Goal: Obtain resource: Download file/media

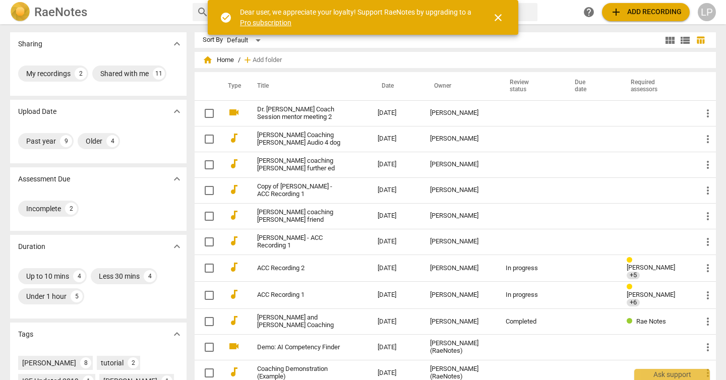
click at [500, 19] on span "close" at bounding box center [498, 18] width 12 height 12
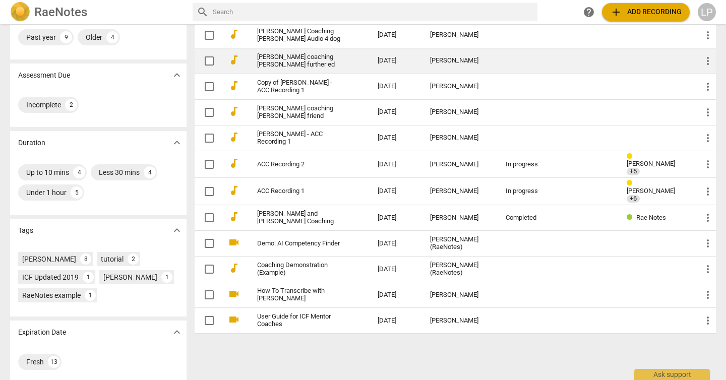
scroll to position [112, 0]
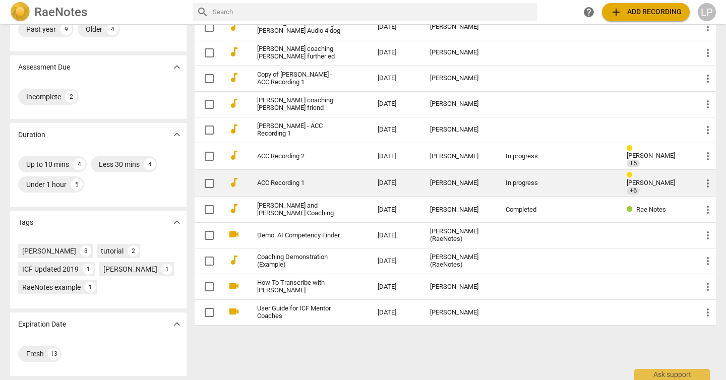
click at [280, 180] on link "ACC Recording 1" at bounding box center [299, 184] width 84 height 8
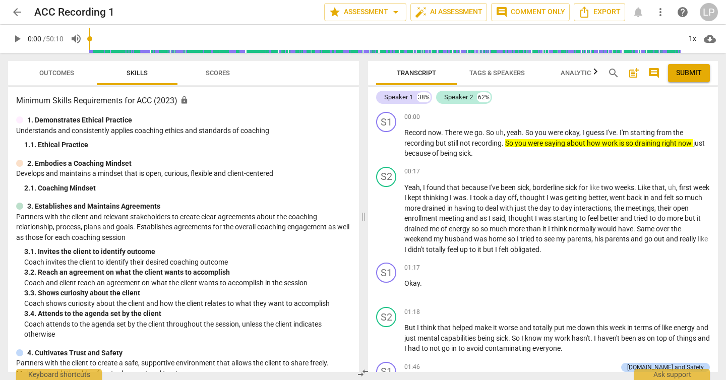
click at [17, 9] on span "arrow_back" at bounding box center [17, 12] width 12 height 12
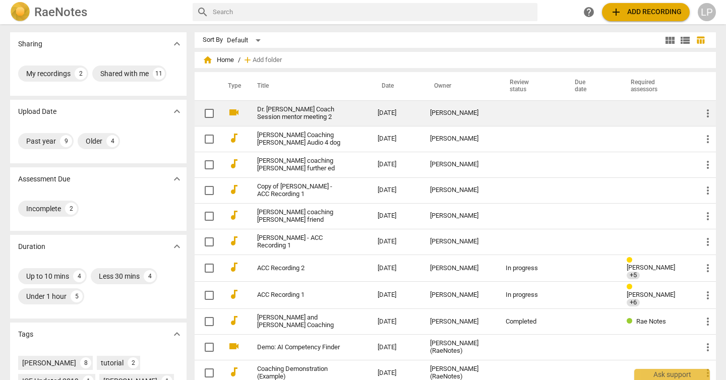
click at [297, 114] on link "Dr. [PERSON_NAME] Coach Session mentor meeting 2" at bounding box center [299, 113] width 84 height 15
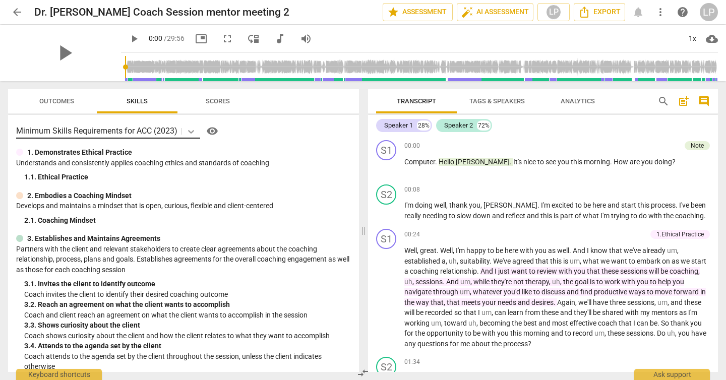
click at [192, 133] on icon at bounding box center [191, 132] width 10 height 10
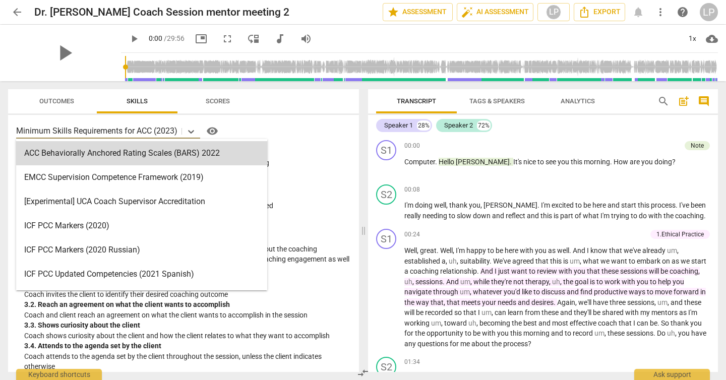
click at [320, 155] on div "1. Demonstrates Ethical Practice" at bounding box center [183, 152] width 335 height 11
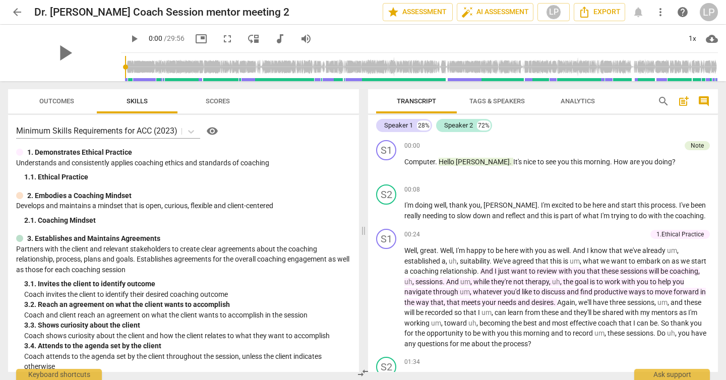
click at [17, 12] on span "arrow_back" at bounding box center [17, 12] width 12 height 12
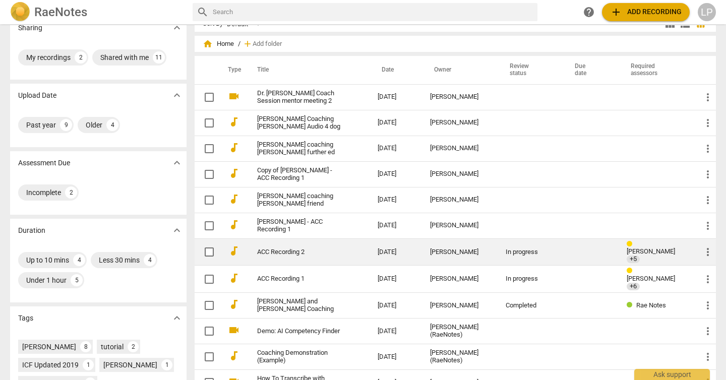
scroll to position [23, 0]
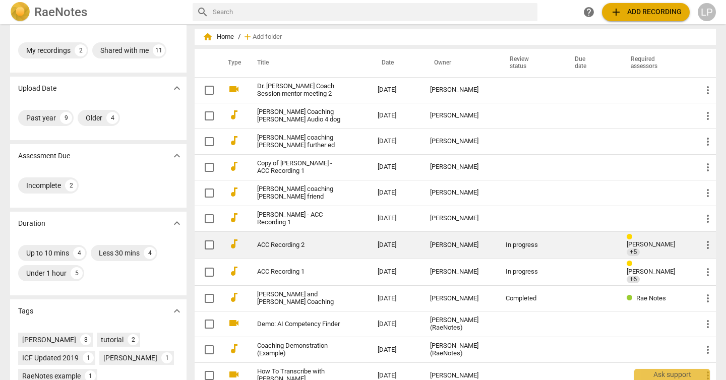
click at [303, 243] on link "ACC Recording 2" at bounding box center [299, 246] width 84 height 8
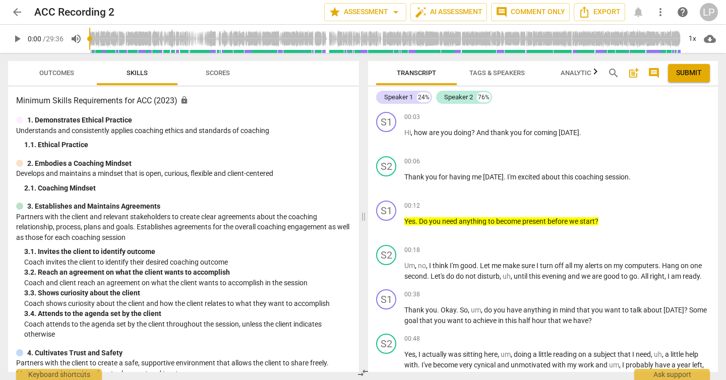
click at [55, 76] on span "Outcomes" at bounding box center [56, 73] width 35 height 8
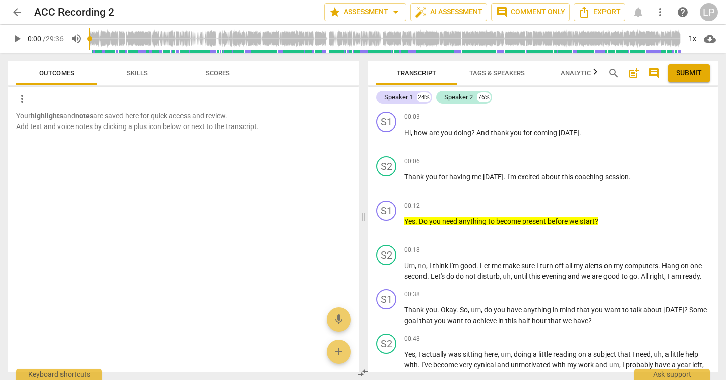
click at [127, 75] on span "Skills" at bounding box center [137, 73] width 21 height 8
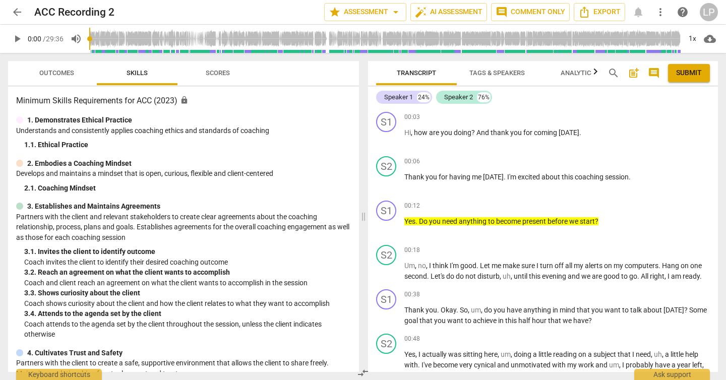
click at [217, 71] on span "Scores" at bounding box center [218, 73] width 24 height 8
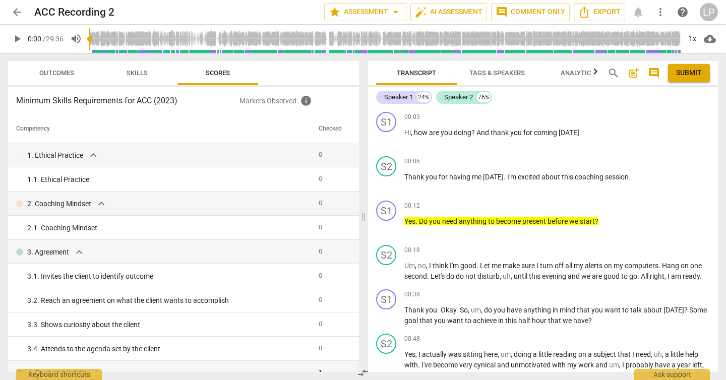
click at [65, 74] on span "Outcomes" at bounding box center [56, 73] width 35 height 8
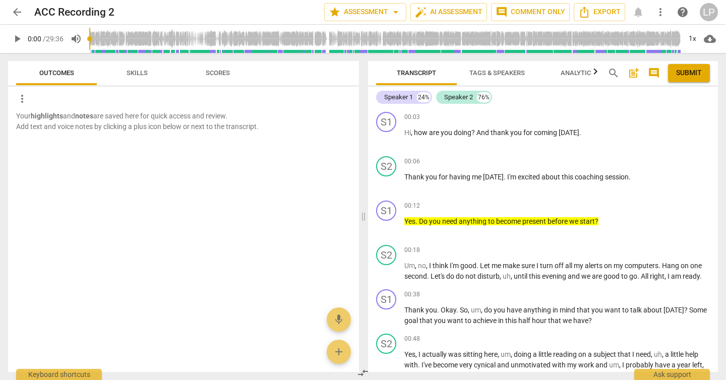
click at [17, 11] on span "arrow_back" at bounding box center [17, 12] width 12 height 12
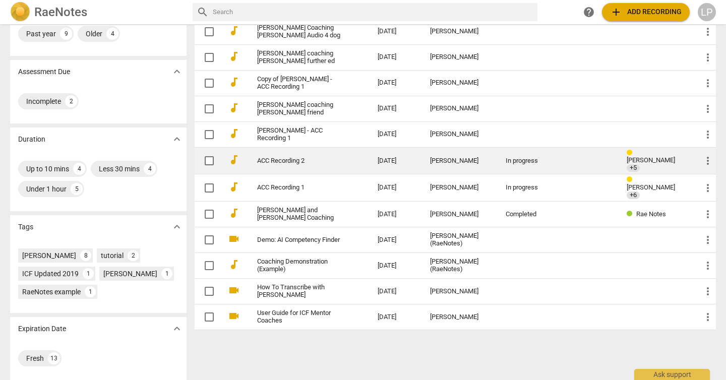
scroll to position [112, 0]
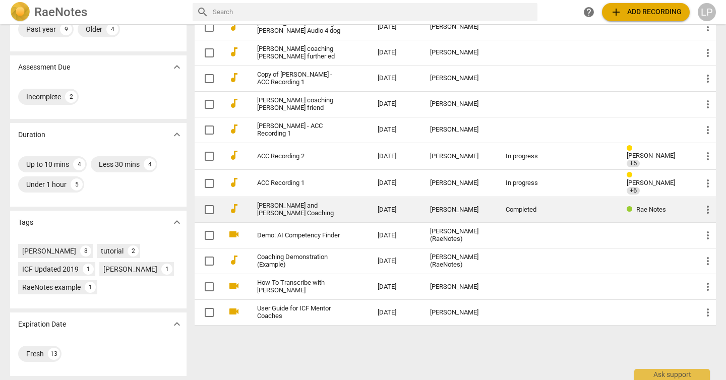
click at [310, 204] on link "Jean and Ann Coaching" at bounding box center [299, 209] width 84 height 15
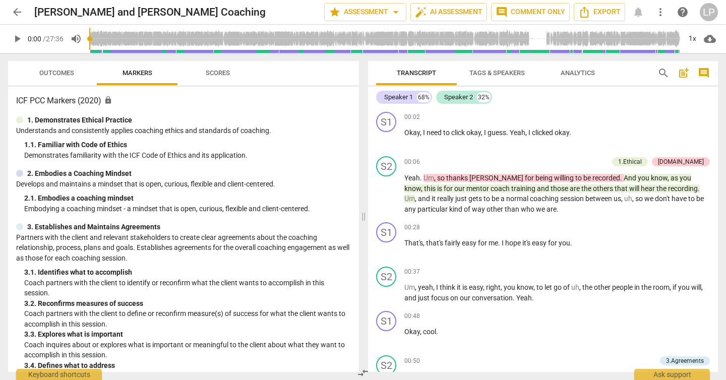
click at [54, 73] on span "Outcomes" at bounding box center [56, 73] width 35 height 8
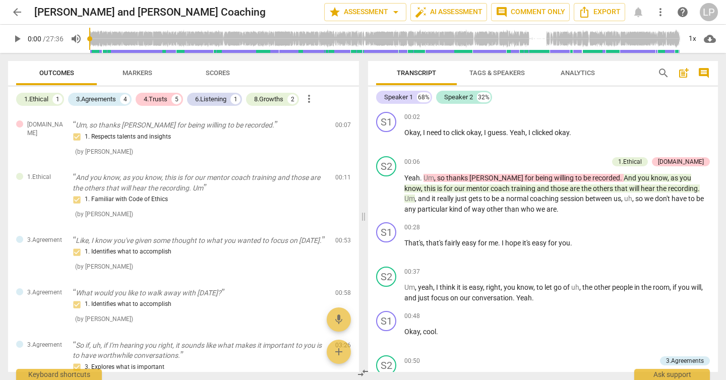
click at [138, 72] on span "Markers" at bounding box center [138, 73] width 30 height 8
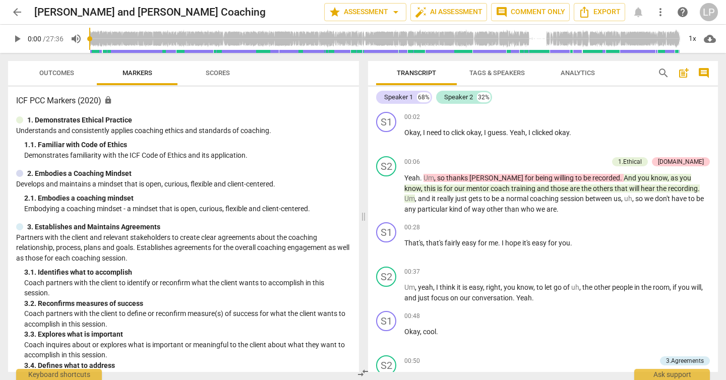
click at [221, 75] on span "Scores" at bounding box center [218, 73] width 24 height 8
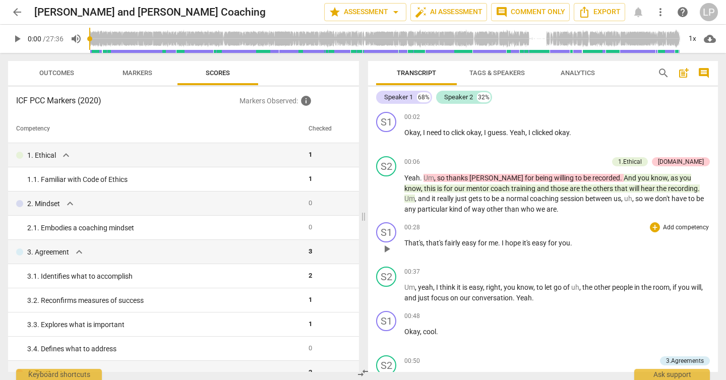
click at [468, 243] on span "easy" at bounding box center [470, 243] width 16 height 8
drag, startPoint x: 579, startPoint y: 243, endPoint x: 404, endPoint y: 246, distance: 175.5
click at [404, 246] on p "That's , that's fairly easy for me . I hope it's easy for you ." at bounding box center [557, 243] width 306 height 11
click at [652, 229] on div "+" at bounding box center [655, 227] width 10 height 10
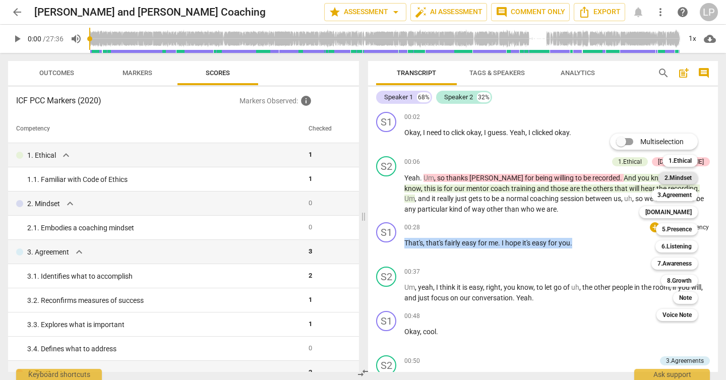
click at [679, 178] on b "2.Mindset" at bounding box center [678, 178] width 27 height 12
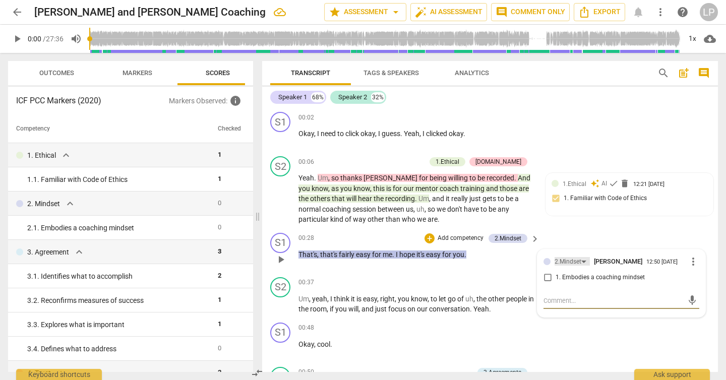
click at [582, 261] on div "2.Mindset" at bounding box center [572, 261] width 35 height 9
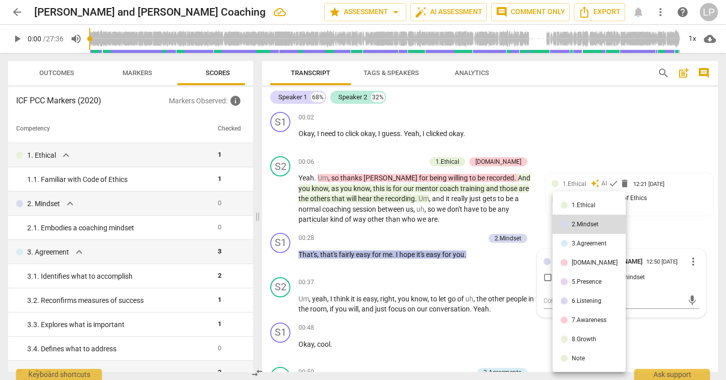
click at [586, 303] on div "6.Listening" at bounding box center [587, 301] width 30 height 6
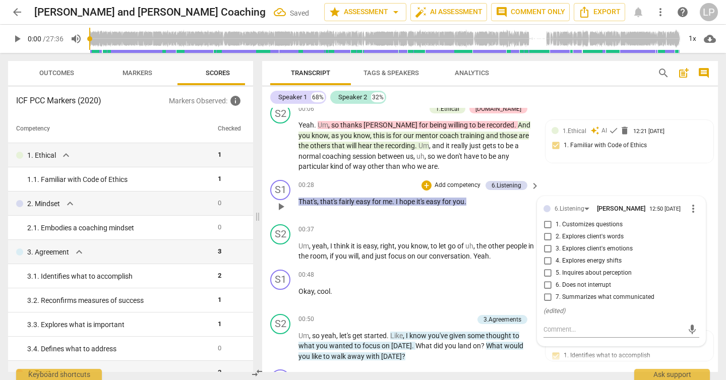
scroll to position [55, 0]
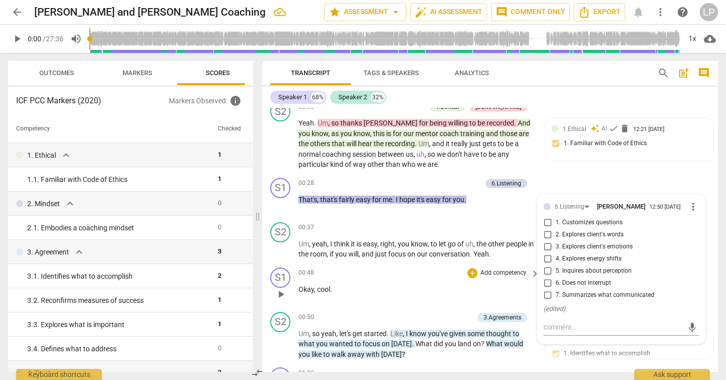
click at [423, 283] on div "00:48 + Add competency keyboard_arrow_right Okay , cool ." at bounding box center [420, 286] width 242 height 36
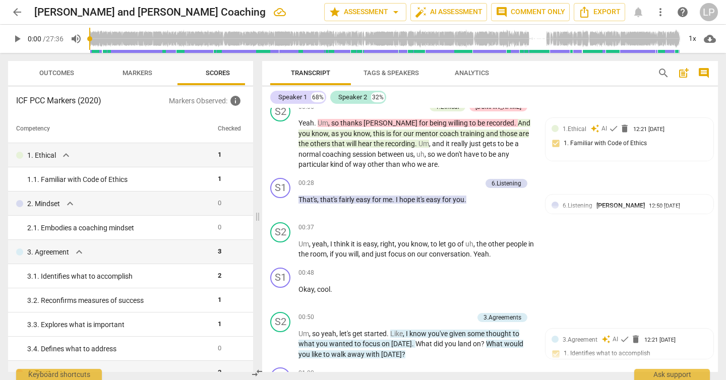
click at [97, 99] on h3 "ICF PCC Markers (2020)" at bounding box center [92, 101] width 153 height 12
click at [17, 12] on span "arrow_back" at bounding box center [17, 12] width 12 height 12
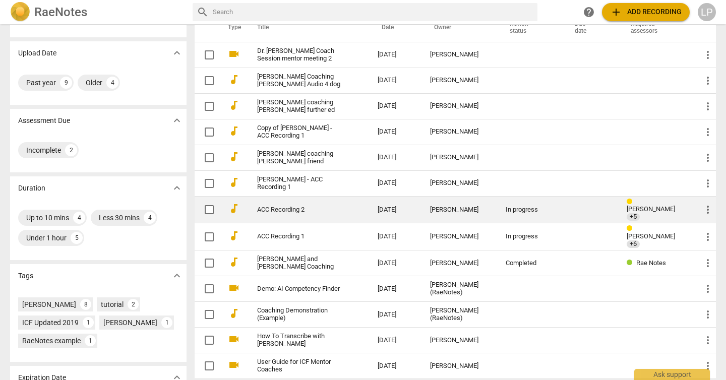
scroll to position [61, 0]
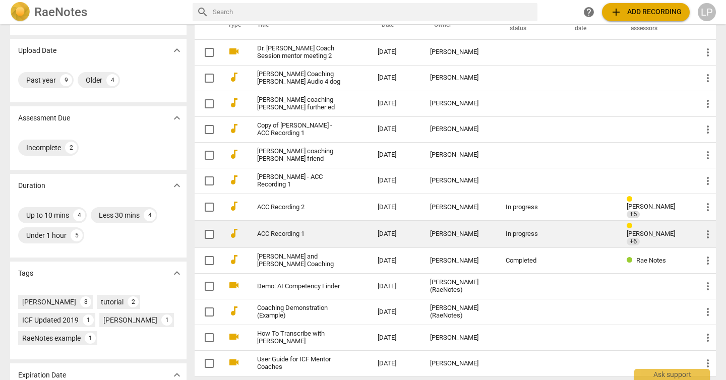
click at [288, 233] on link "ACC Recording 1" at bounding box center [299, 234] width 84 height 8
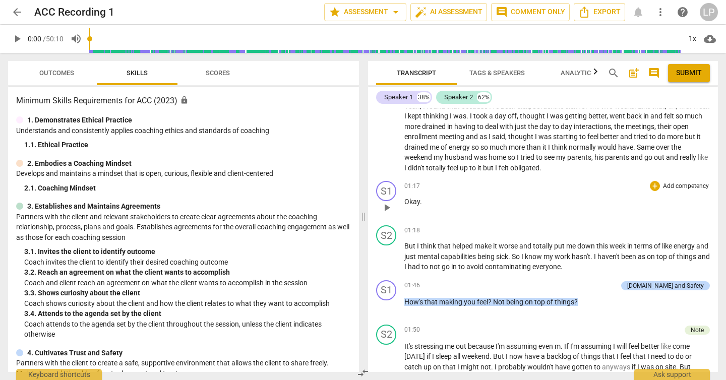
scroll to position [92, 0]
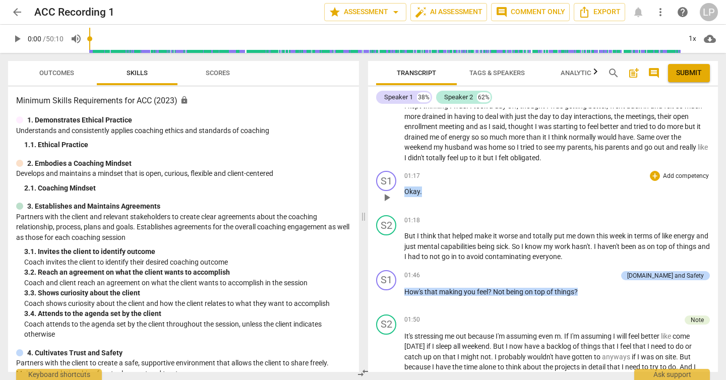
drag, startPoint x: 423, startPoint y: 192, endPoint x: 404, endPoint y: 192, distance: 19.2
click at [404, 192] on p "Okay ." at bounding box center [557, 192] width 306 height 11
click at [651, 177] on div "+" at bounding box center [655, 176] width 10 height 10
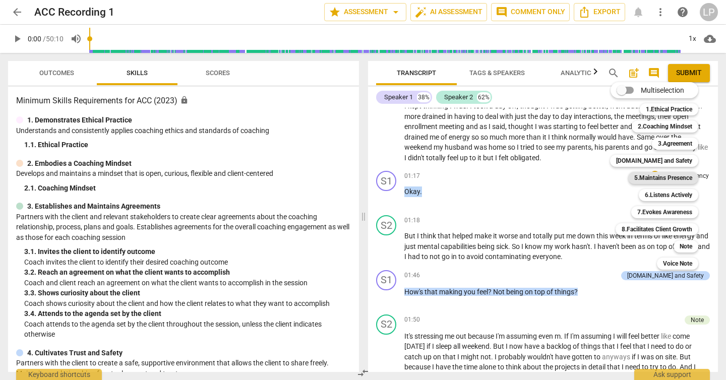
click at [672, 179] on b "5.Maintains Presence" at bounding box center [663, 178] width 58 height 12
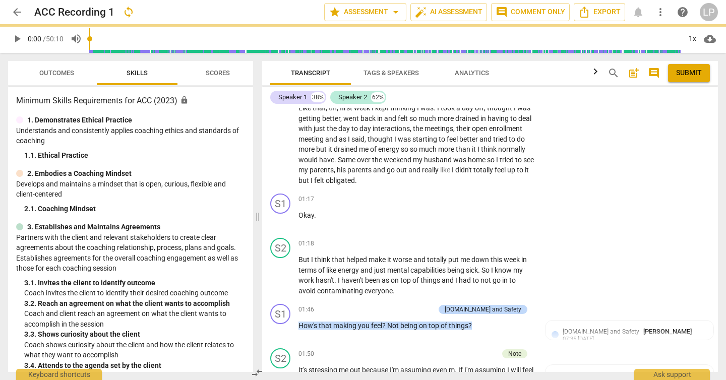
scroll to position [103, 0]
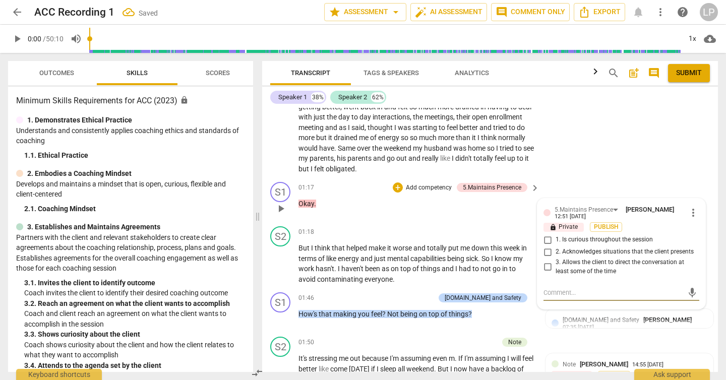
click at [548, 253] on input "2. Acknowledges situations that the client presents" at bounding box center [548, 252] width 16 height 12
checkbox input "true"
click at [556, 291] on textarea at bounding box center [614, 293] width 140 height 10
type textarea "C"
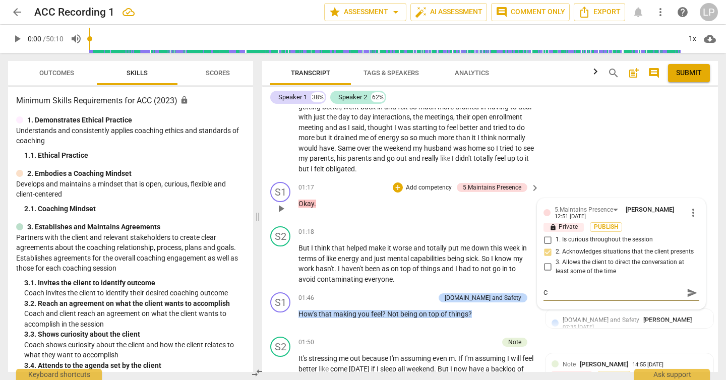
type textarea "Co"
type textarea "Coach"
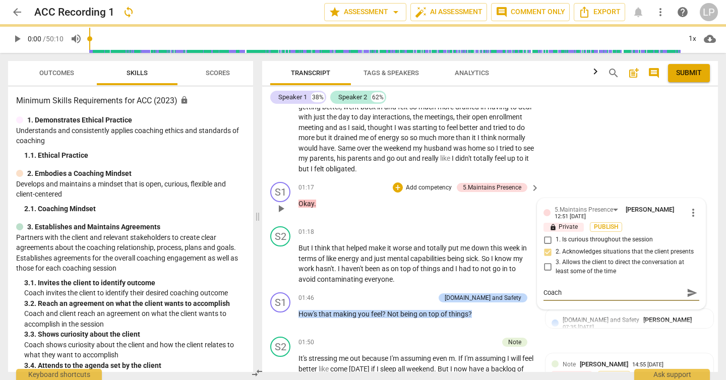
type textarea "Coach"
type textarea "Coach as"
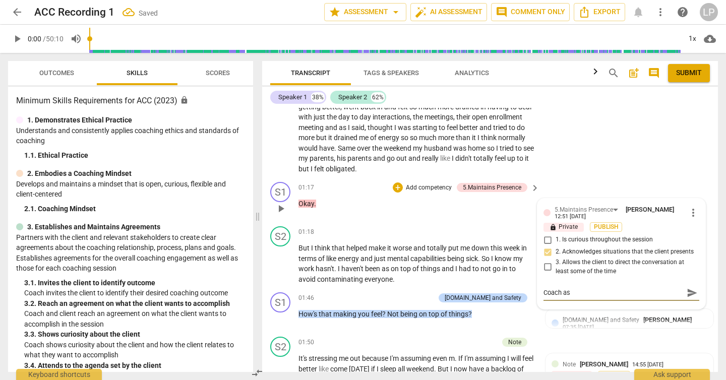
type textarea "Coach ask"
type textarea "Coach aske"
type textarea "Coach asked"
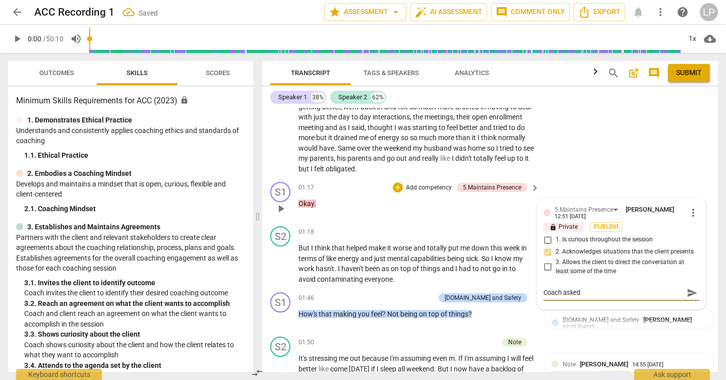
type textarea "Coach asked"
type textarea "Coach asked a"
type textarea "Coach asked ab"
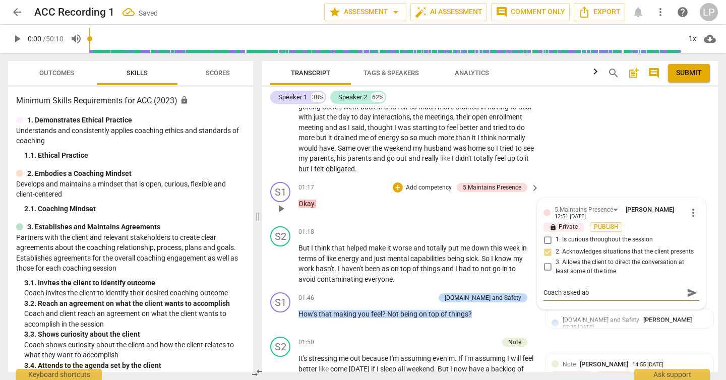
type textarea "Coach asked abo"
type textarea "Coach asked abou"
type textarea "Coach asked about"
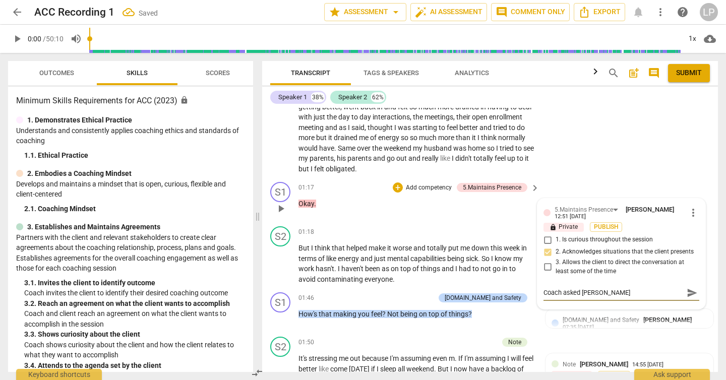
type textarea "Coach asked about"
type textarea "Coach asked about t"
type textarea "Coach asked about th"
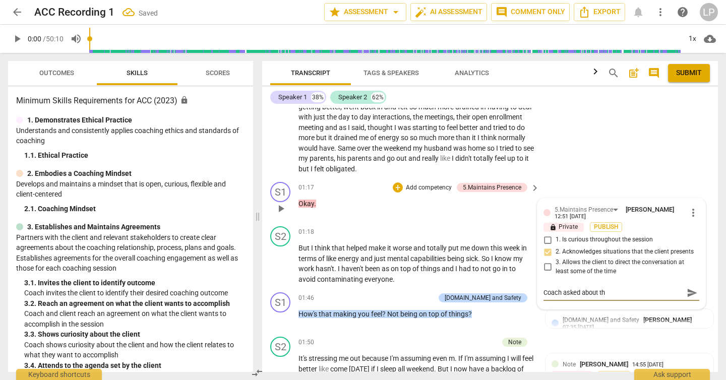
type textarea "Coach asked about the"
type textarea "Coach asked about the c"
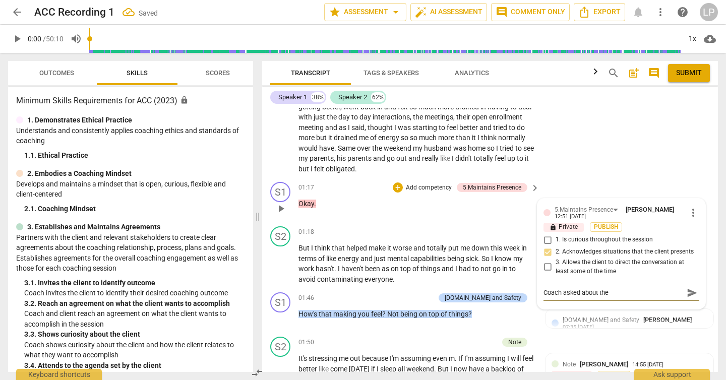
type textarea "Coach asked about the c"
type textarea "Coach asked about the cl"
type textarea "Coach asked about the cli"
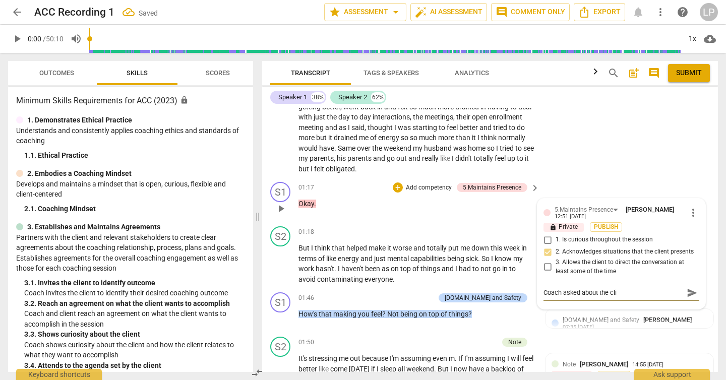
type textarea "Coach asked about the clie"
type textarea "Coach asked about the cliet"
type textarea "Coach asked about the clie"
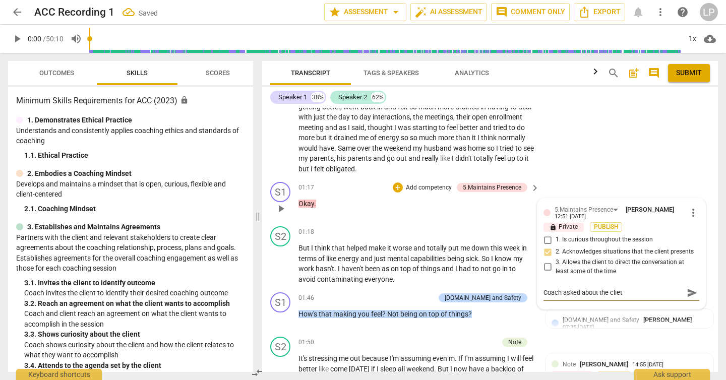
type textarea "Coach asked about the clie"
type textarea "Coach asked about the clien"
type textarea "Coach asked about the client"
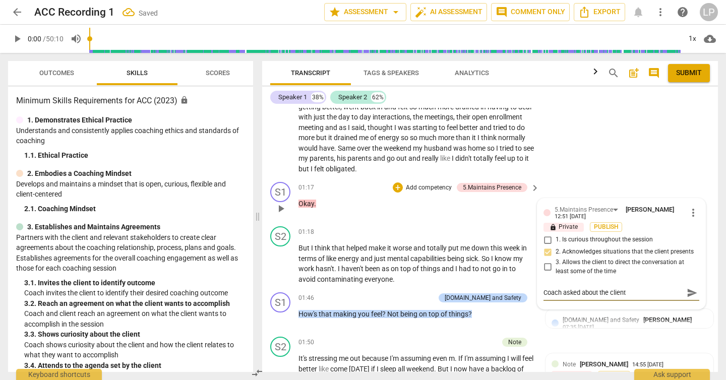
type textarea "Coach asked about the client'"
type textarea "Coach asked about the client's"
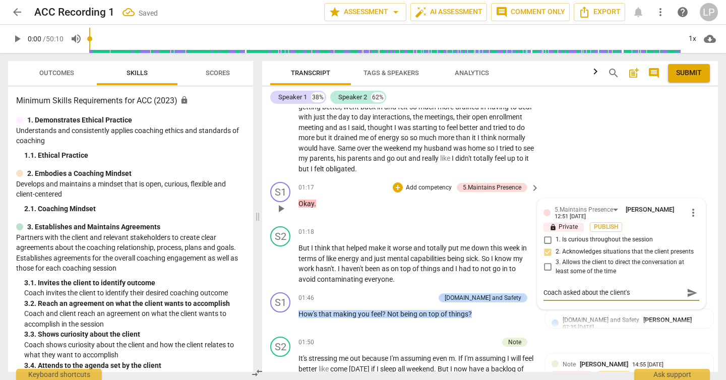
type textarea "Coach asked about the client's"
type textarea "Coach asked about the client's f"
type textarea "Coach asked about the client's fe"
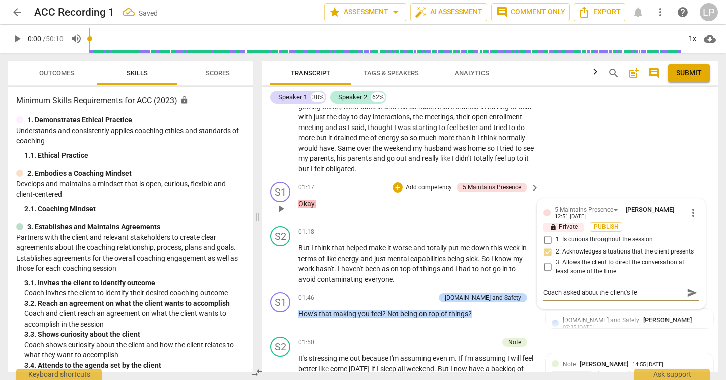
type textarea "Coach asked about the client's fee"
type textarea "Coach asked about the client's feei"
type textarea "Coach asked about the client's feein"
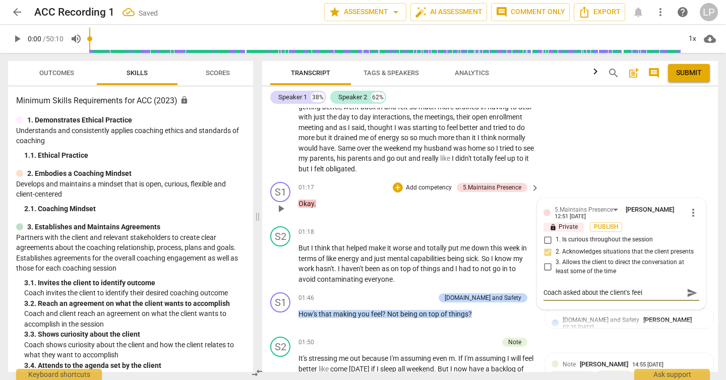
type textarea "Coach asked about the client's feein"
type textarea "Coach asked about the client's feeing"
type textarea "Coach asked about the client's feein"
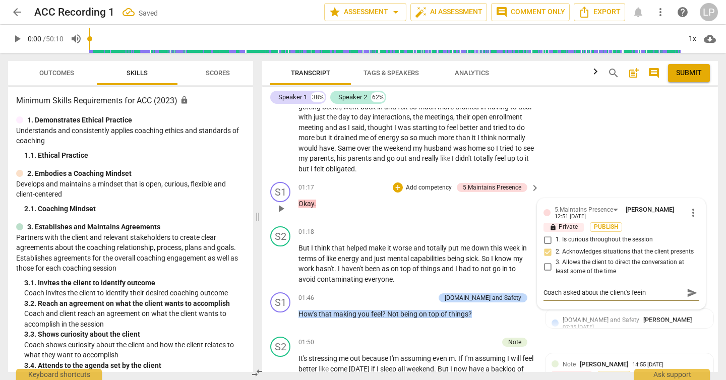
type textarea "Coach asked about the client's feei"
type textarea "Coach asked about the client's fee"
type textarea "Coach asked about the client's feel"
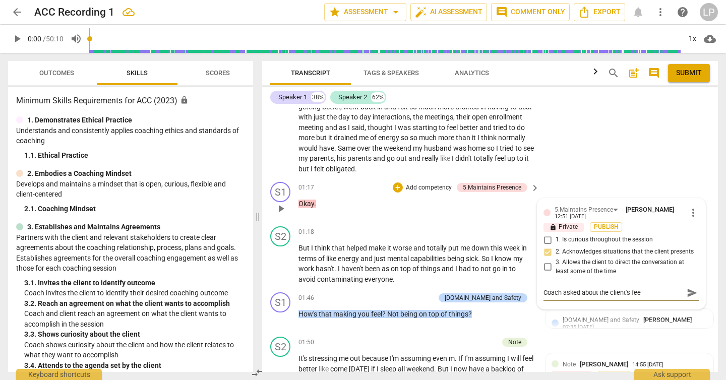
type textarea "Coach asked about the client's feel"
type textarea "Coach asked about the client's feeli"
type textarea "Coach asked about the client's feelin"
type textarea "Coach asked about the client's feeling"
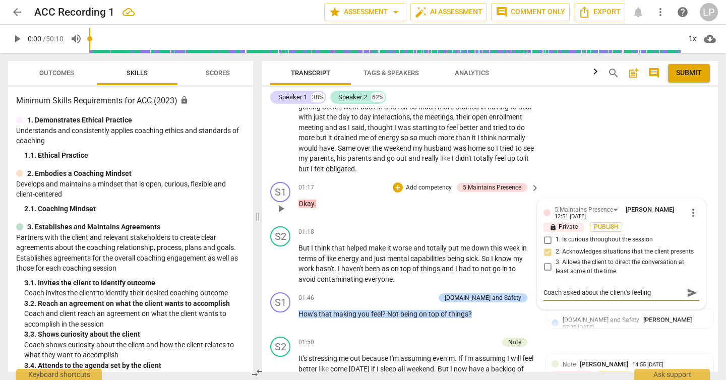
type textarea "Coach asked about the client's feelings"
type textarea "Coach asked about the client's feelings."
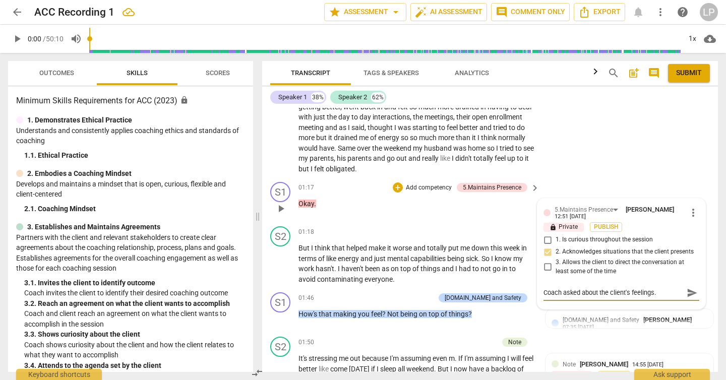
type textarea "Coach asked about the client's feelings."
click at [693, 294] on span "send" at bounding box center [692, 292] width 11 height 11
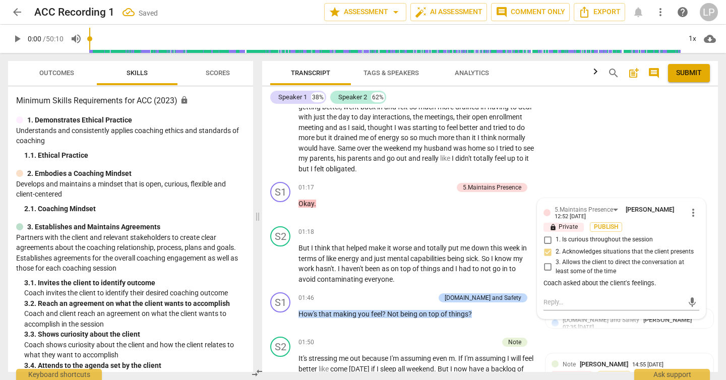
click at [66, 73] on span "Outcomes" at bounding box center [56, 73] width 35 height 8
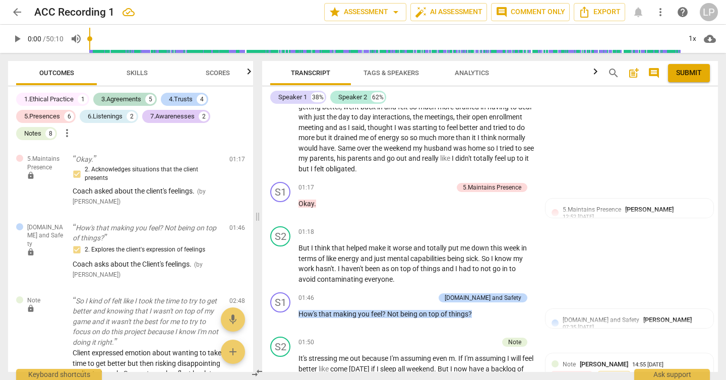
click at [218, 71] on span "Scores" at bounding box center [218, 73] width 24 height 8
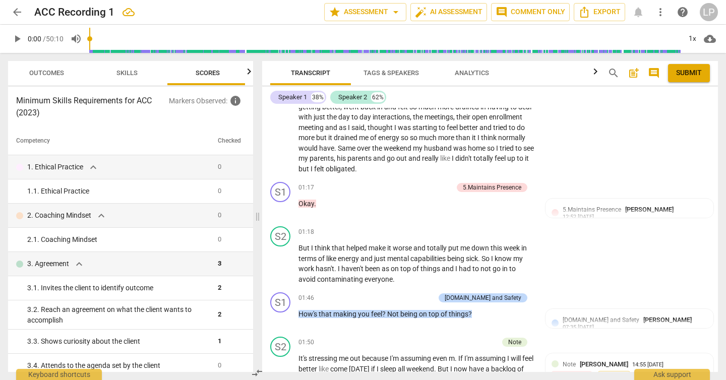
scroll to position [0, 13]
click at [55, 75] on span "Outcomes" at bounding box center [43, 73] width 35 height 8
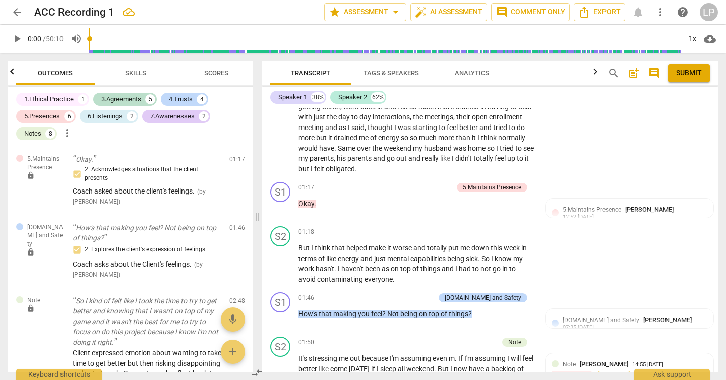
scroll to position [0, 0]
click at [127, 98] on div "3.Agreements" at bounding box center [121, 99] width 40 height 10
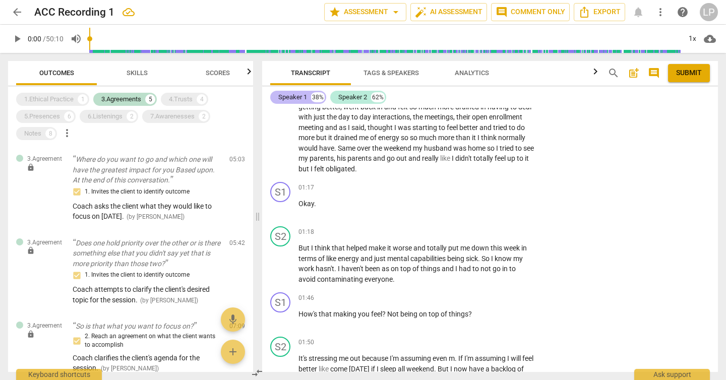
click at [292, 97] on div "Speaker 1" at bounding box center [292, 97] width 29 height 10
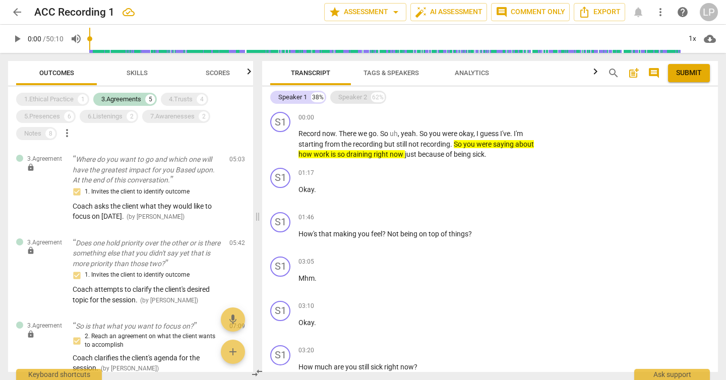
click at [352, 96] on div "Speaker 2" at bounding box center [352, 97] width 29 height 10
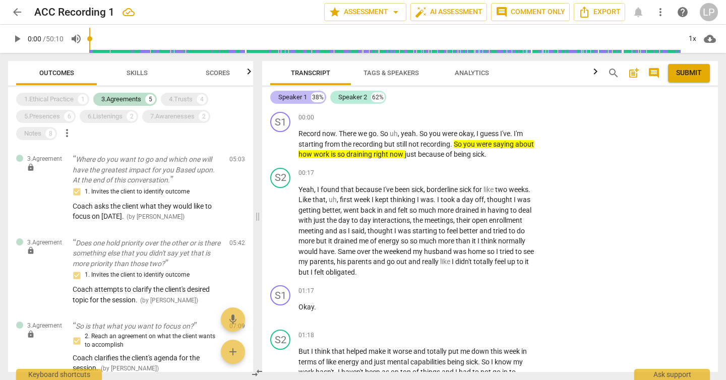
click at [292, 96] on div "Speaker 1" at bounding box center [292, 97] width 29 height 10
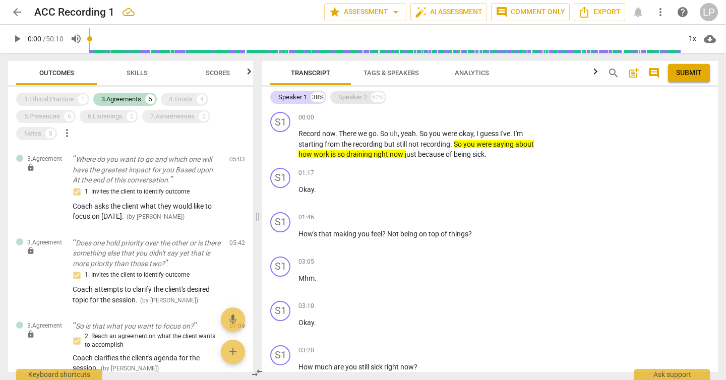
click at [354, 96] on div "Speaker 2" at bounding box center [352, 97] width 29 height 10
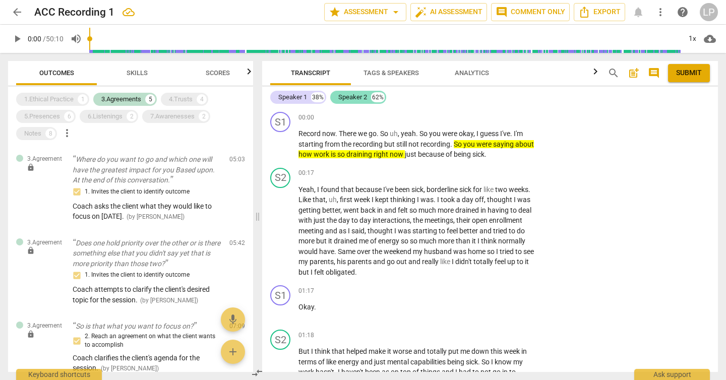
click at [354, 96] on div "Speaker 2" at bounding box center [352, 97] width 29 height 10
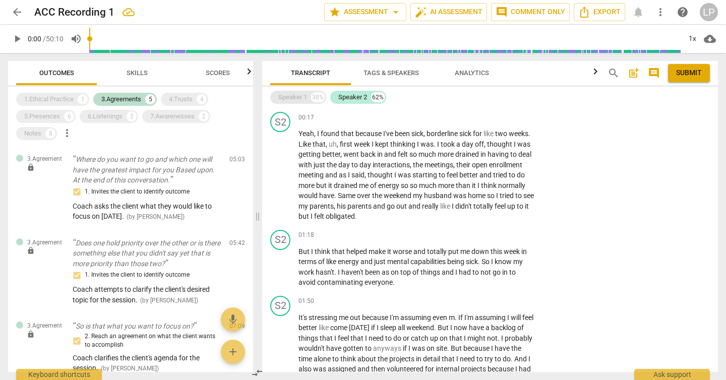
click at [292, 99] on div "Speaker 1" at bounding box center [292, 97] width 29 height 10
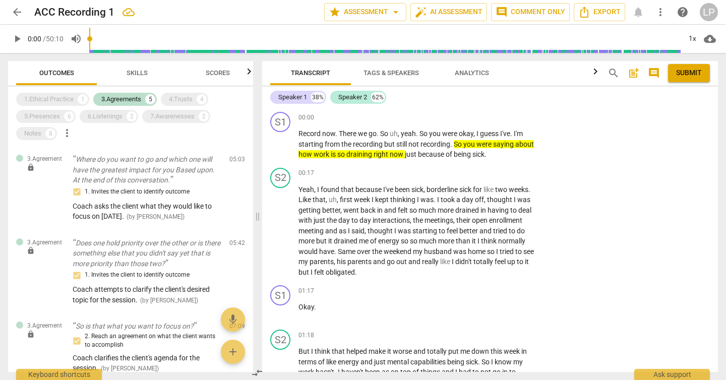
click at [383, 72] on span "Tags & Speakers" at bounding box center [391, 73] width 55 height 8
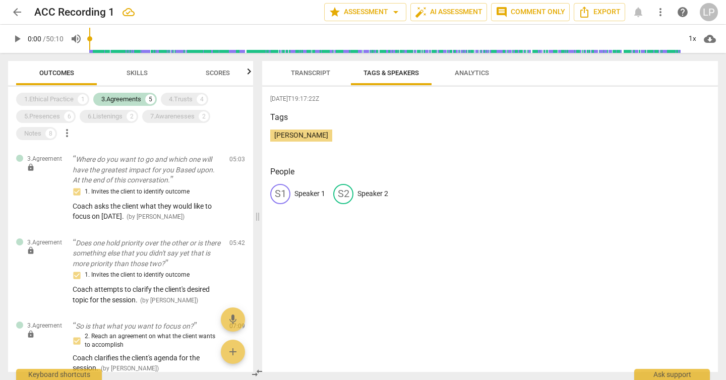
click at [470, 70] on span "Analytics" at bounding box center [472, 73] width 34 height 8
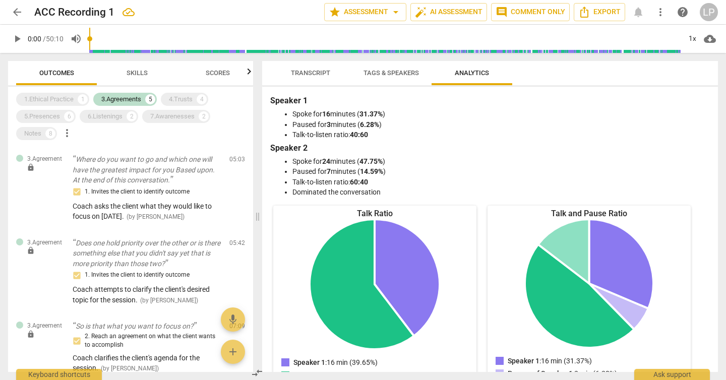
click at [393, 75] on span "Tags & Speakers" at bounding box center [391, 73] width 55 height 8
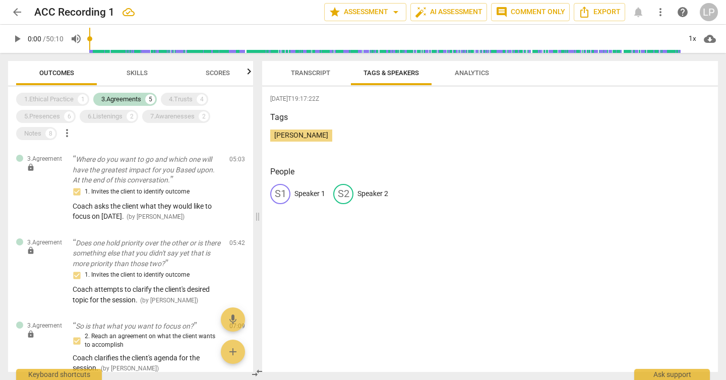
click at [315, 71] on span "Transcript" at bounding box center [310, 73] width 39 height 8
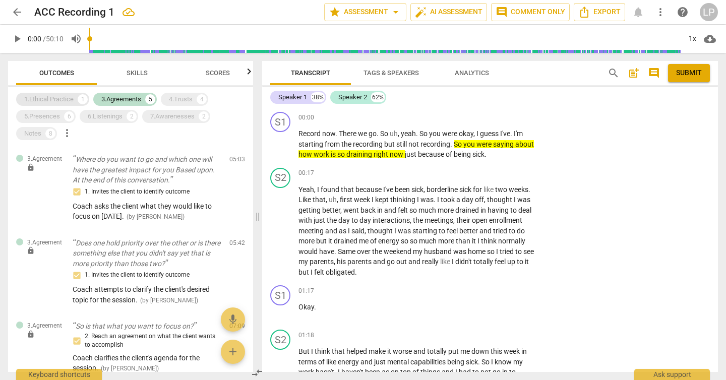
click at [62, 99] on div "1.Ethical Practice" at bounding box center [48, 99] width 49 height 10
click at [136, 70] on span "Skills" at bounding box center [137, 73] width 21 height 8
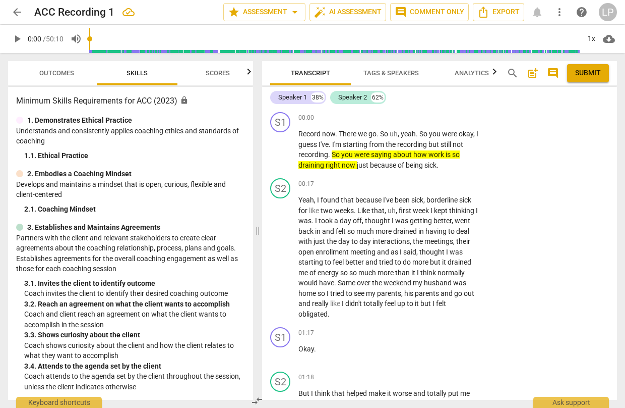
click at [15, 14] on span "arrow_back" at bounding box center [17, 12] width 12 height 12
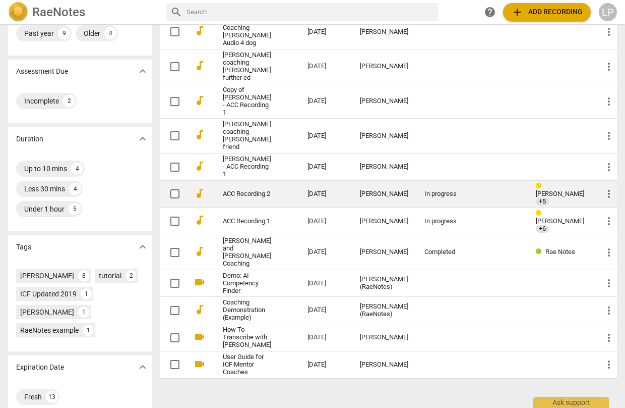
scroll to position [143, 0]
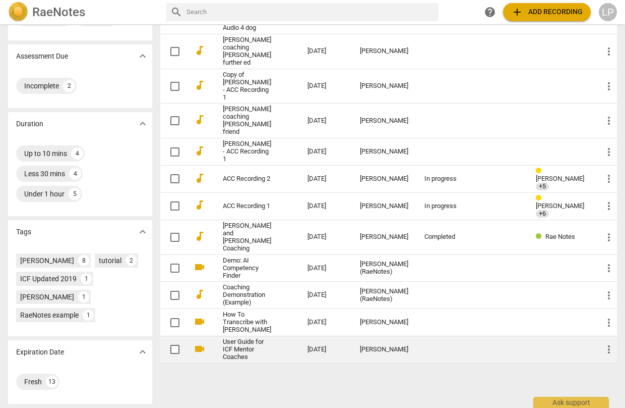
click at [248, 338] on link "User Guide for ICF Mentor Coaches" at bounding box center [247, 349] width 48 height 23
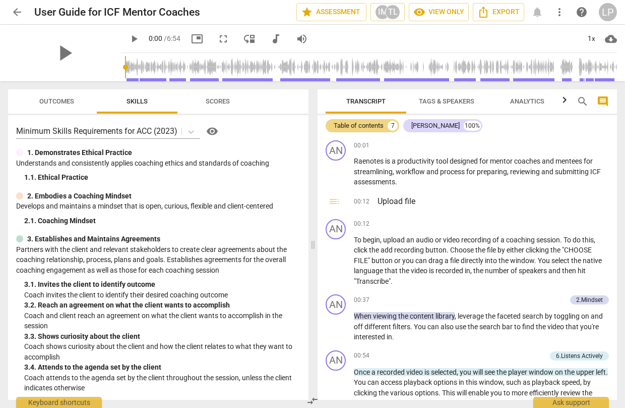
click at [61, 101] on span "Outcomes" at bounding box center [56, 101] width 35 height 8
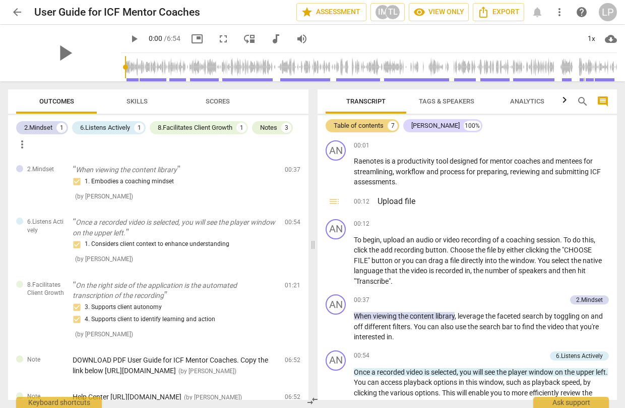
click at [17, 13] on span "arrow_back" at bounding box center [17, 12] width 12 height 12
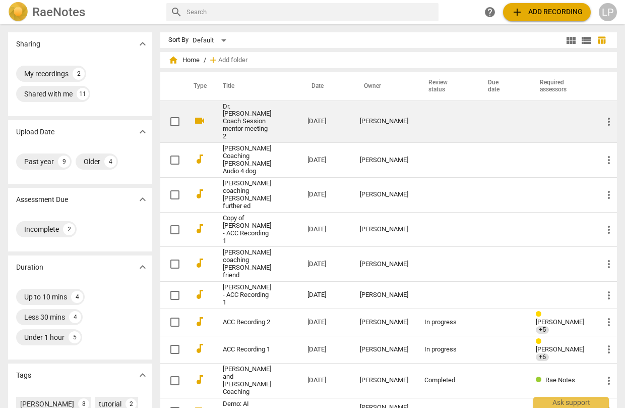
click at [238, 122] on link "Dr. [PERSON_NAME] Coach Session mentor meeting 2" at bounding box center [247, 122] width 48 height 38
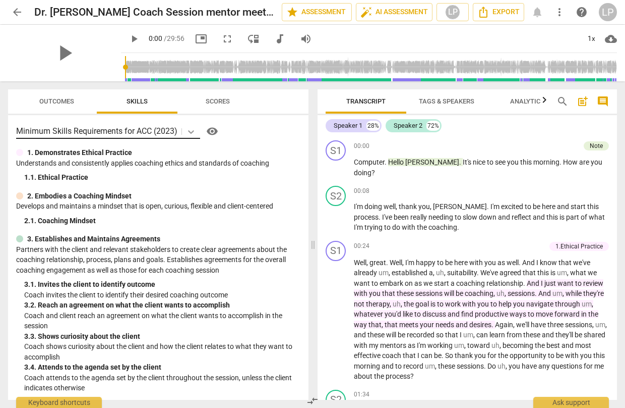
click at [192, 131] on icon at bounding box center [191, 132] width 10 height 10
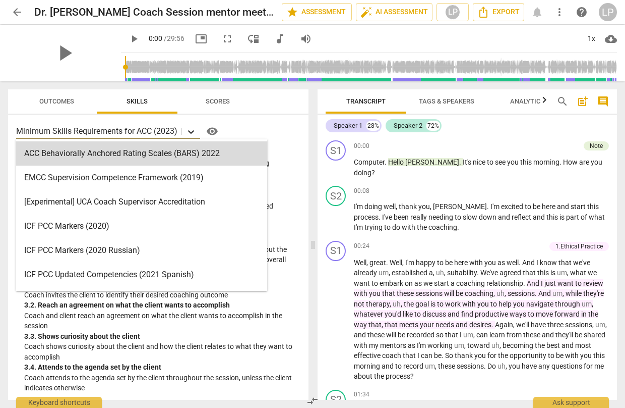
click at [192, 131] on icon at bounding box center [191, 132] width 10 height 10
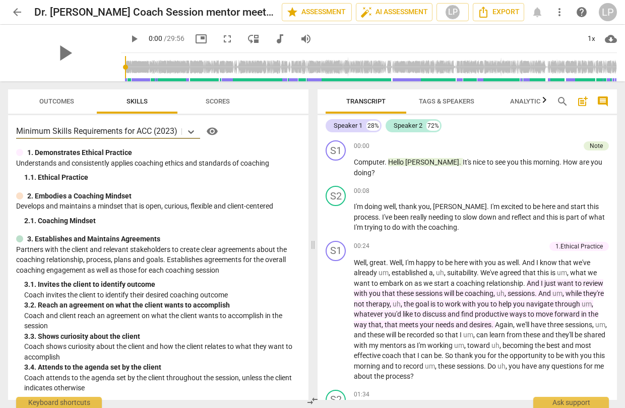
click at [16, 14] on span "arrow_back" at bounding box center [17, 12] width 12 height 12
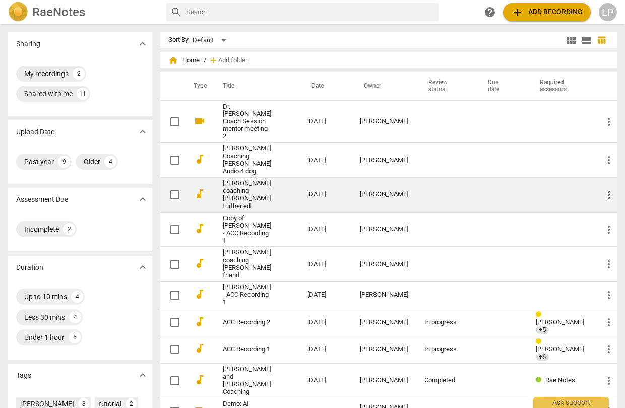
scroll to position [44, 0]
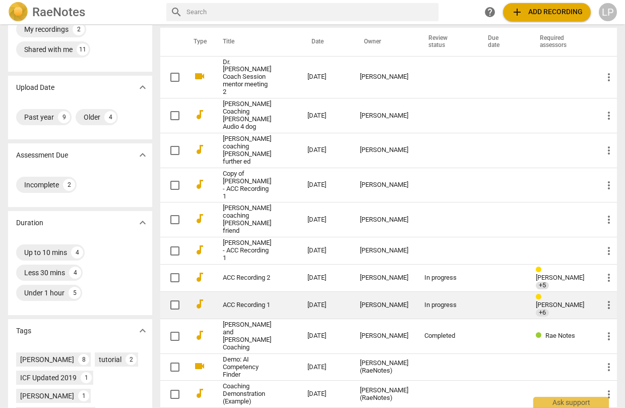
click at [252, 301] on link "ACC Recording 1" at bounding box center [247, 305] width 48 height 8
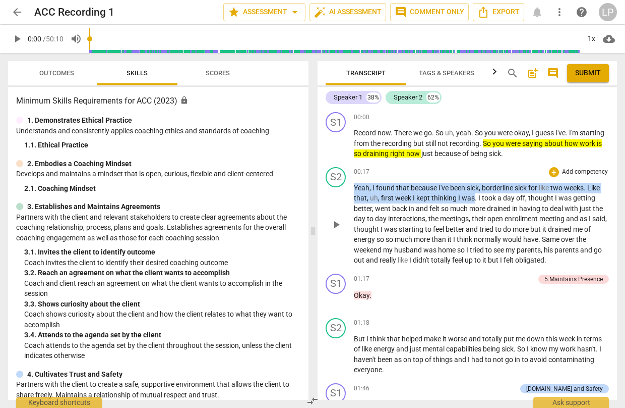
drag, startPoint x: 355, startPoint y: 186, endPoint x: 476, endPoint y: 197, distance: 121.5
click at [476, 197] on p "Yeah , I found that because I've been sick , borderline sick for like two weeks…" at bounding box center [481, 224] width 255 height 83
click at [581, 171] on p "Add competency" at bounding box center [585, 171] width 48 height 9
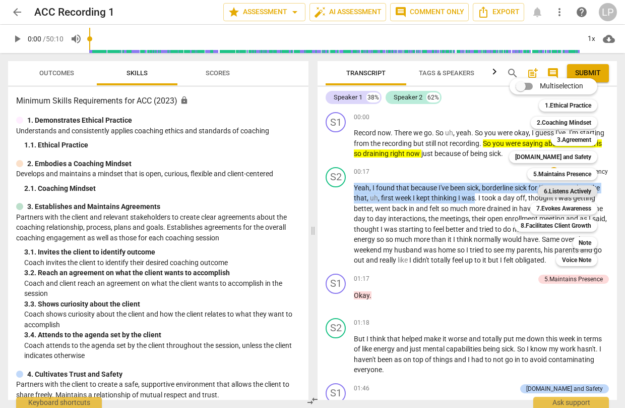
click at [578, 192] on b "6.Listens Actively" at bounding box center [567, 191] width 47 height 12
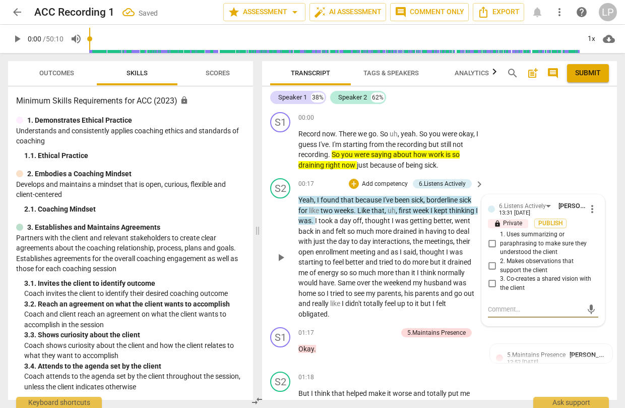
click at [426, 267] on p "Yeah , I found that because I've been sick , borderline sick for like two weeks…" at bounding box center [389, 257] width 181 height 124
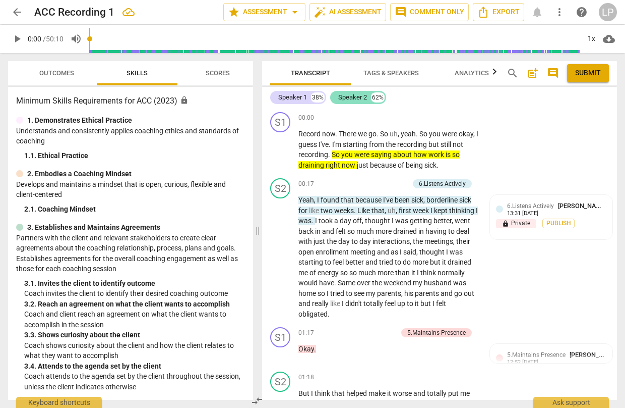
click at [354, 98] on div "Speaker 2" at bounding box center [352, 97] width 29 height 10
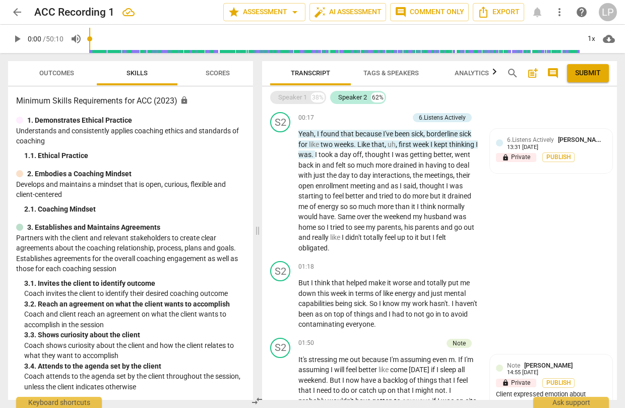
click at [294, 96] on div "Speaker 1" at bounding box center [292, 97] width 29 height 10
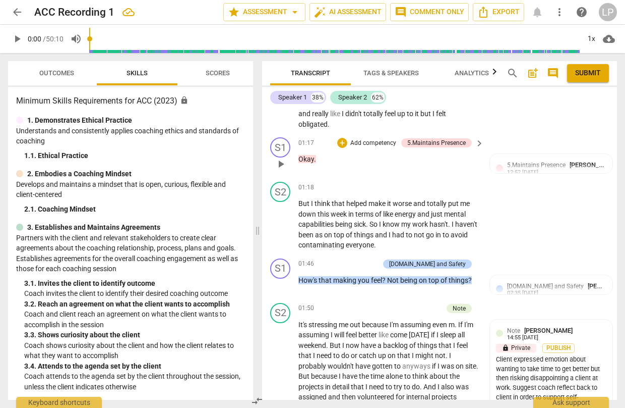
scroll to position [153, 0]
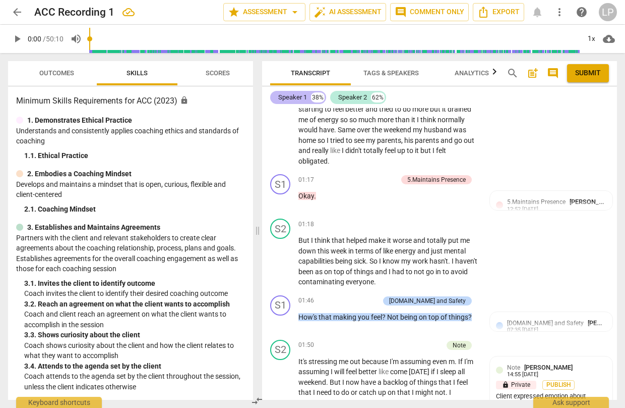
click at [294, 94] on div "Speaker 1" at bounding box center [292, 97] width 29 height 10
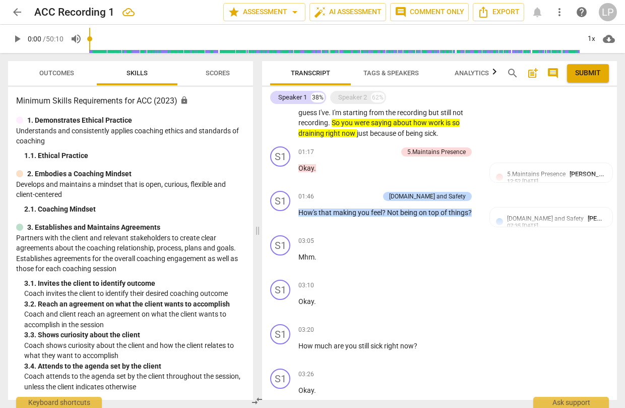
scroll to position [0, 0]
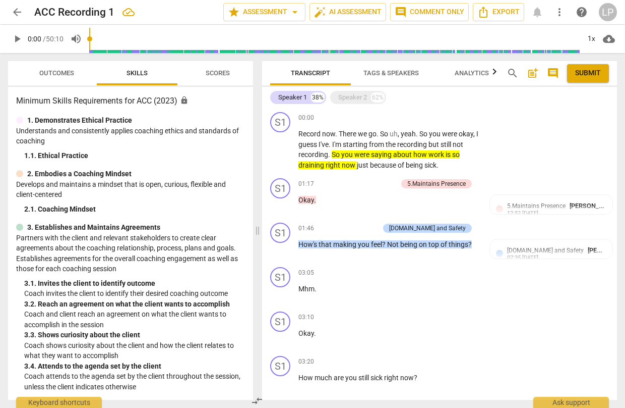
click at [220, 74] on span "Scores" at bounding box center [218, 73] width 24 height 8
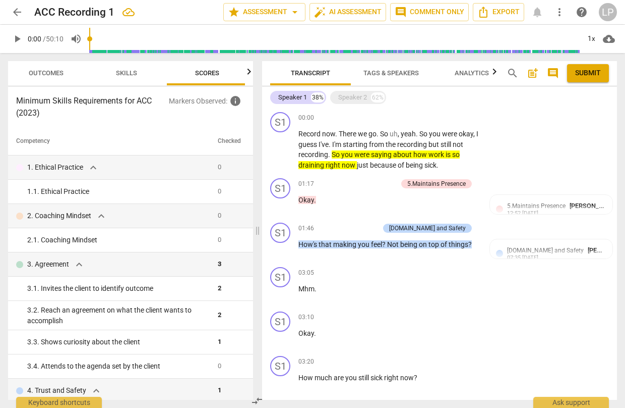
scroll to position [0, 13]
click at [47, 69] on span "Outcomes" at bounding box center [43, 73] width 35 height 8
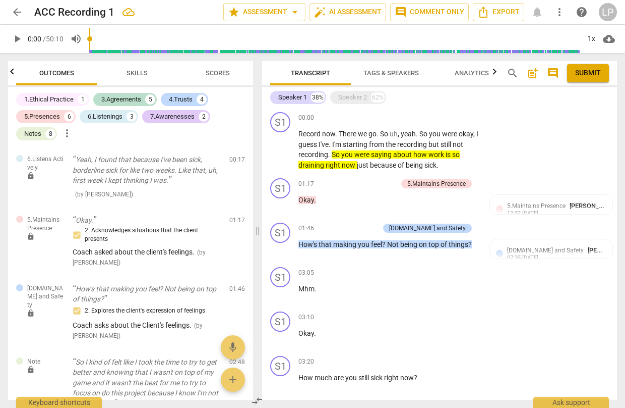
scroll to position [0, 0]
click at [66, 99] on div "1.Ethical Practice" at bounding box center [48, 99] width 49 height 10
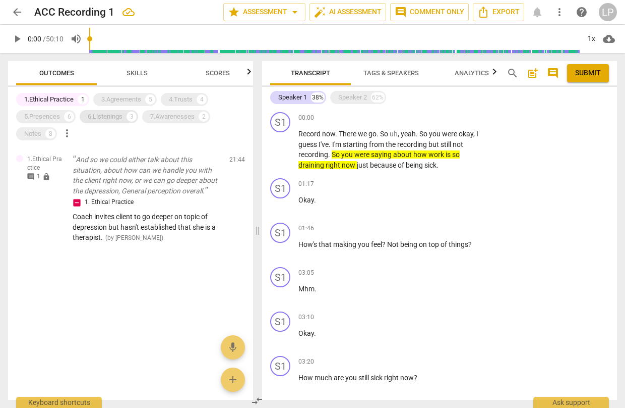
click at [107, 119] on div "6.Listenings" at bounding box center [105, 116] width 35 height 10
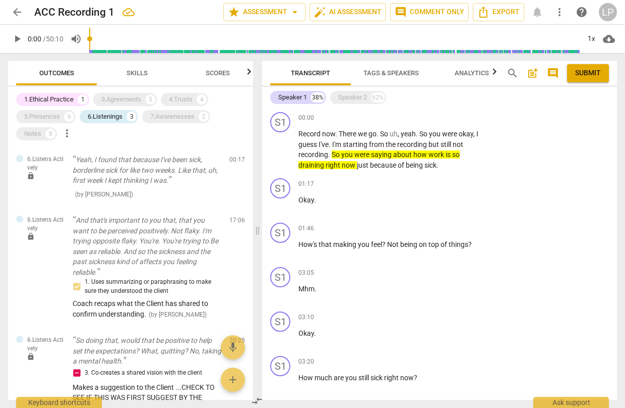
click at [55, 96] on div "1.Ethical Practice" at bounding box center [48, 99] width 49 height 10
click at [506, 13] on span "Export" at bounding box center [499, 12] width 42 height 12
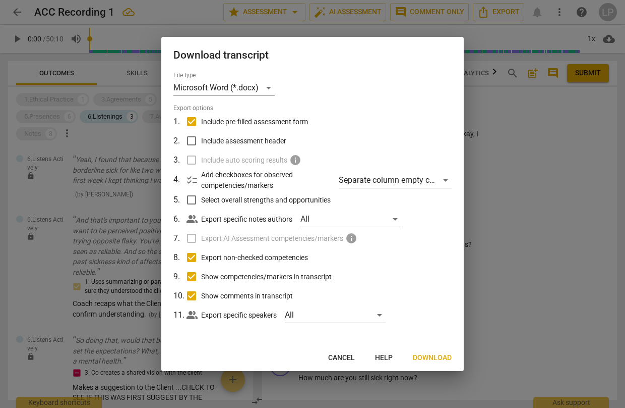
click at [430, 359] on span "Download" at bounding box center [432, 358] width 39 height 10
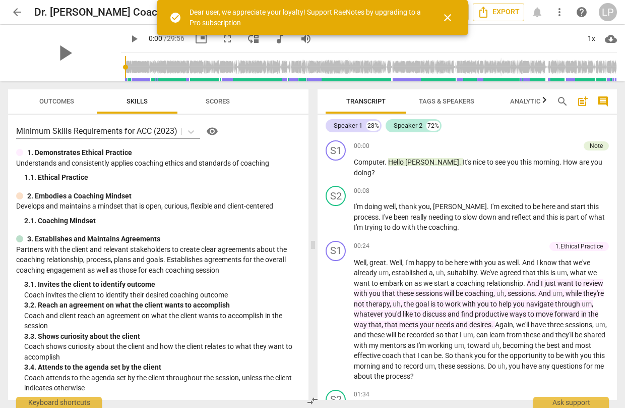
click at [447, 18] on span "close" at bounding box center [448, 18] width 12 height 12
